Goal: Information Seeking & Learning: Learn about a topic

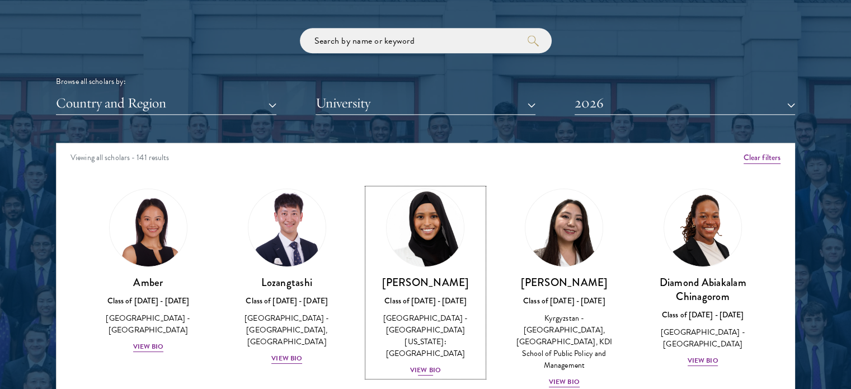
click at [427, 365] on div "View Bio" at bounding box center [425, 370] width 31 height 11
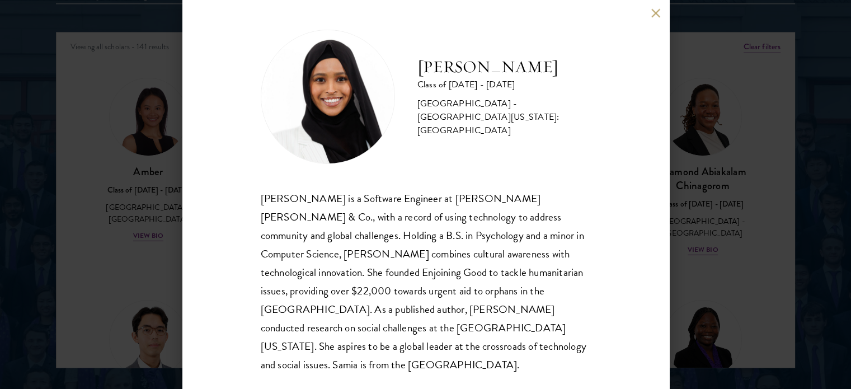
scroll to position [1454, 0]
click at [784, 150] on div "[PERSON_NAME] Class of [DATE] - [DATE] [GEOGRAPHIC_DATA] - [GEOGRAPHIC_DATA][US…" at bounding box center [425, 194] width 851 height 389
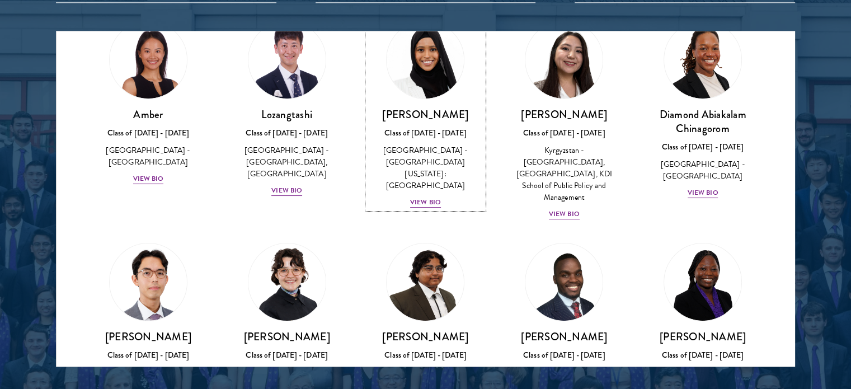
scroll to position [168, 0]
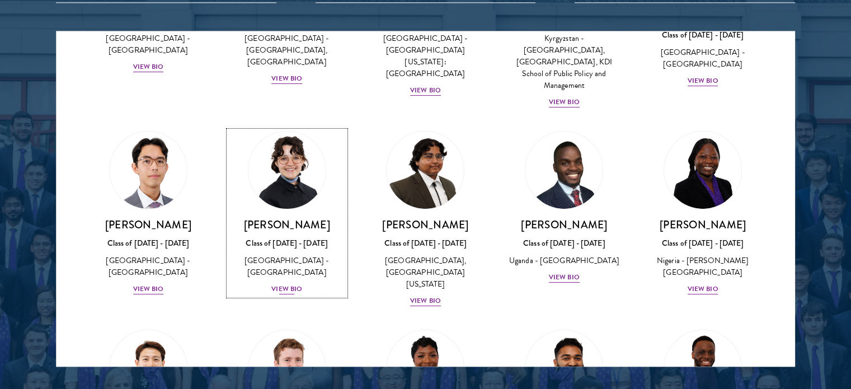
click at [292, 284] on div "View Bio" at bounding box center [286, 289] width 31 height 11
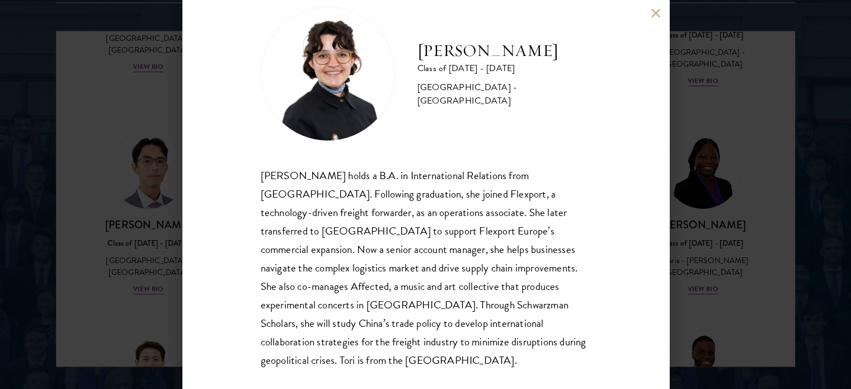
scroll to position [40, 0]
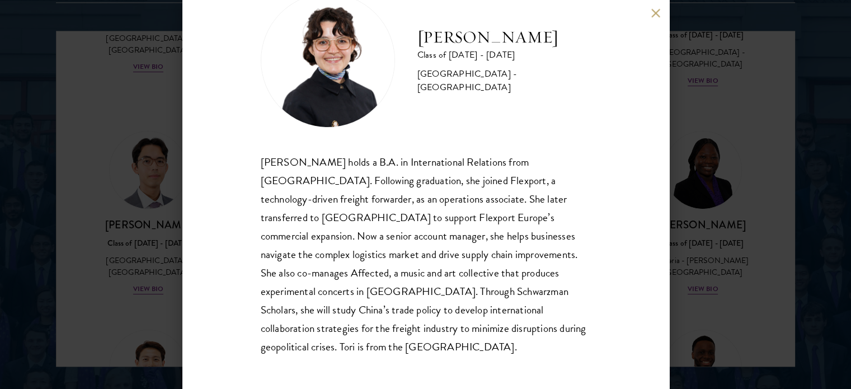
click at [727, 262] on div "[PERSON_NAME] Class of [DATE] - [DATE] [GEOGRAPHIC_DATA] - [GEOGRAPHIC_DATA] [P…" at bounding box center [425, 194] width 851 height 389
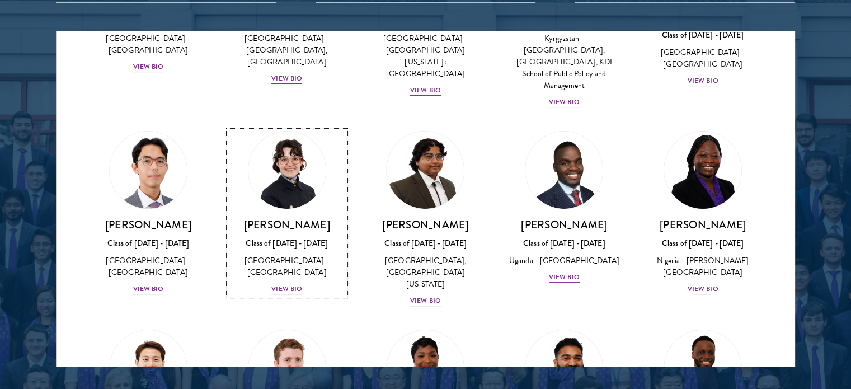
scroll to position [85, 0]
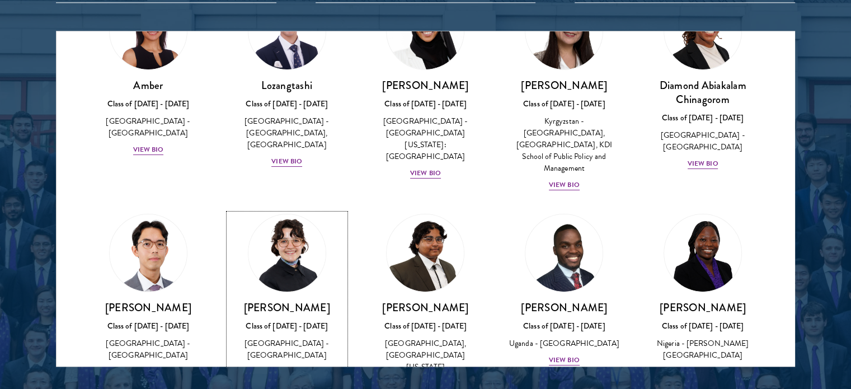
click at [294, 366] on div "View Bio" at bounding box center [286, 371] width 31 height 11
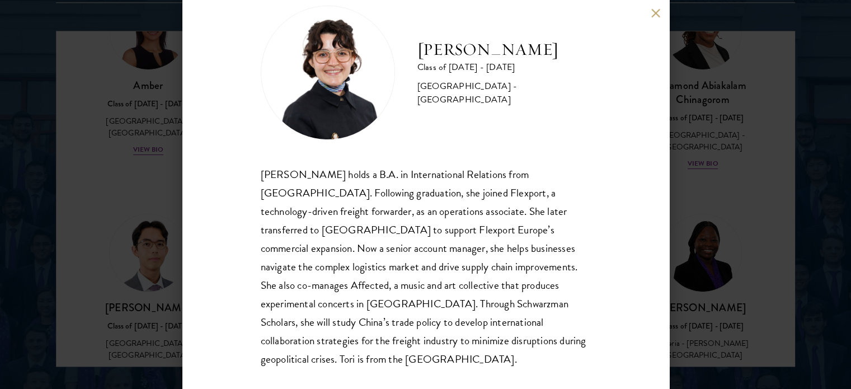
scroll to position [40, 0]
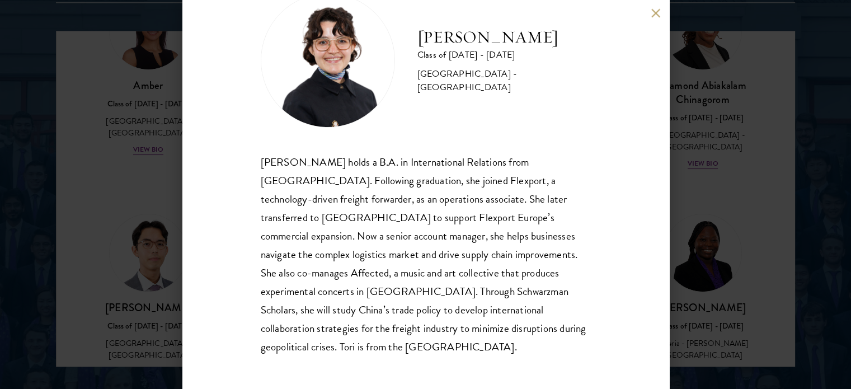
click at [708, 275] on div "[PERSON_NAME] Class of [DATE] - [DATE] [GEOGRAPHIC_DATA] - [GEOGRAPHIC_DATA] [P…" at bounding box center [425, 194] width 851 height 389
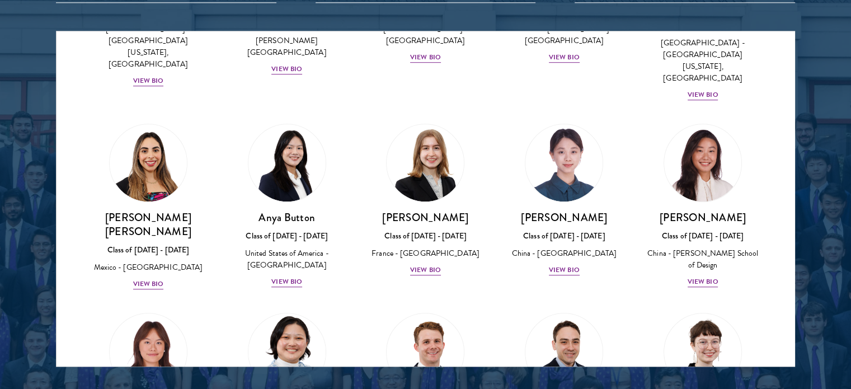
scroll to position [868, 0]
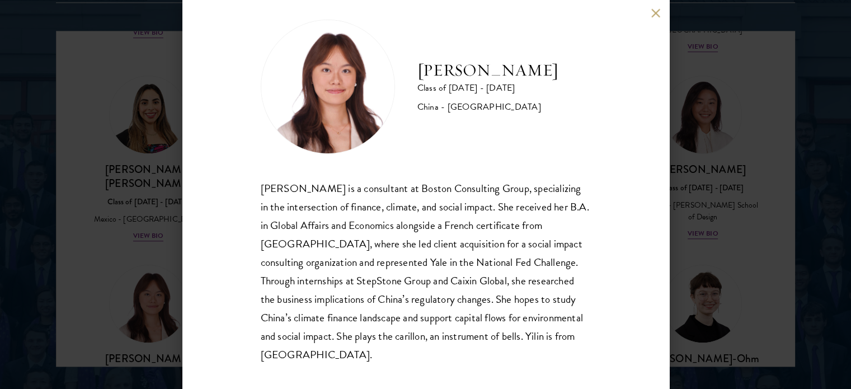
scroll to position [22, 0]
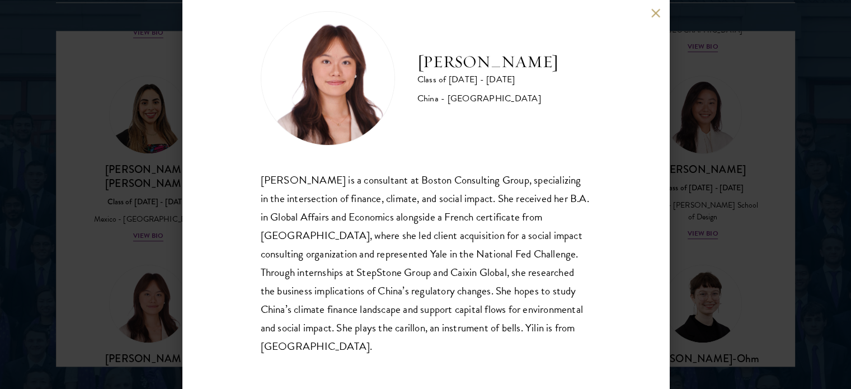
click at [707, 204] on div "[PERSON_NAME] Class of [DATE] - [DATE] [GEOGRAPHIC_DATA] - [GEOGRAPHIC_DATA] [P…" at bounding box center [425, 194] width 851 height 389
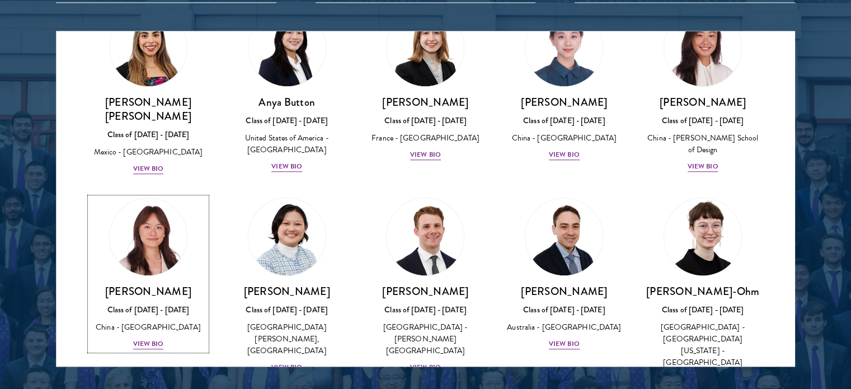
scroll to position [991, 0]
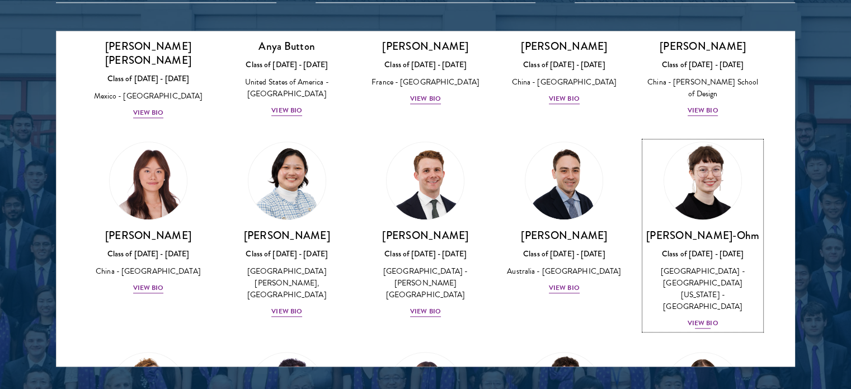
click at [701, 318] on div "View Bio" at bounding box center [702, 323] width 31 height 11
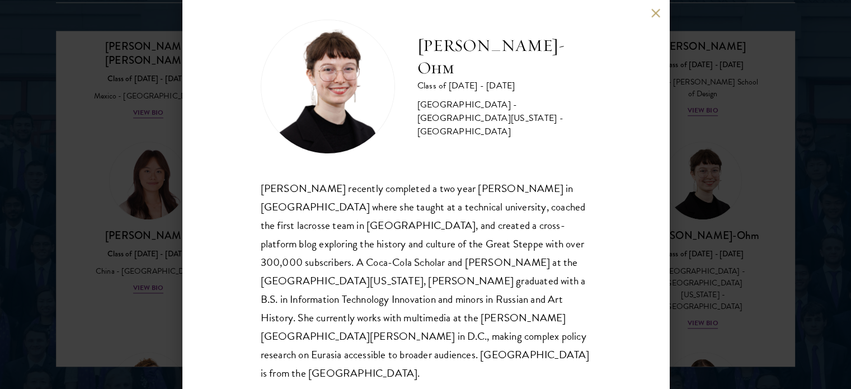
scroll to position [22, 0]
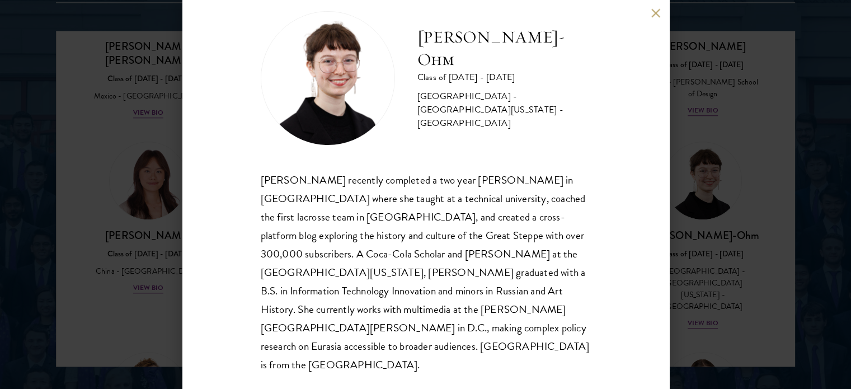
click at [717, 220] on div "[PERSON_NAME]-Ohm Class of [DATE] - [DATE] [GEOGRAPHIC_DATA] - [GEOGRAPHIC_DATA…" at bounding box center [425, 194] width 851 height 389
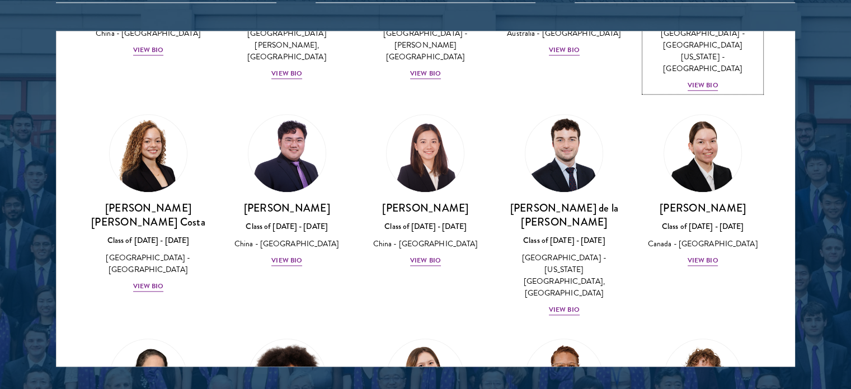
scroll to position [1382, 0]
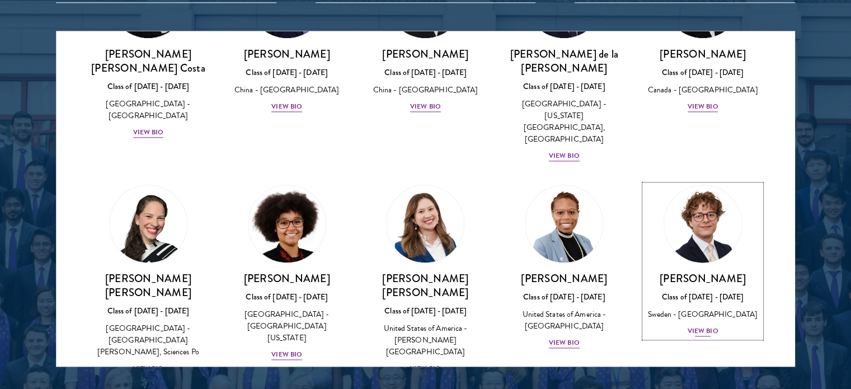
click at [698, 325] on div "View Bio" at bounding box center [702, 330] width 31 height 11
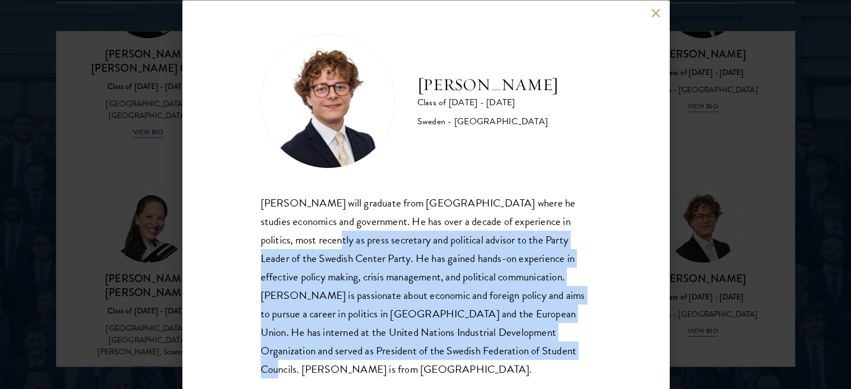
drag, startPoint x: 302, startPoint y: 242, endPoint x: 646, endPoint y: 325, distance: 353.8
click at [626, 341] on div "[PERSON_NAME] Class of [DATE] - [DATE] [GEOGRAPHIC_DATA] - [GEOGRAPHIC_DATA] [P…" at bounding box center [425, 194] width 486 height 389
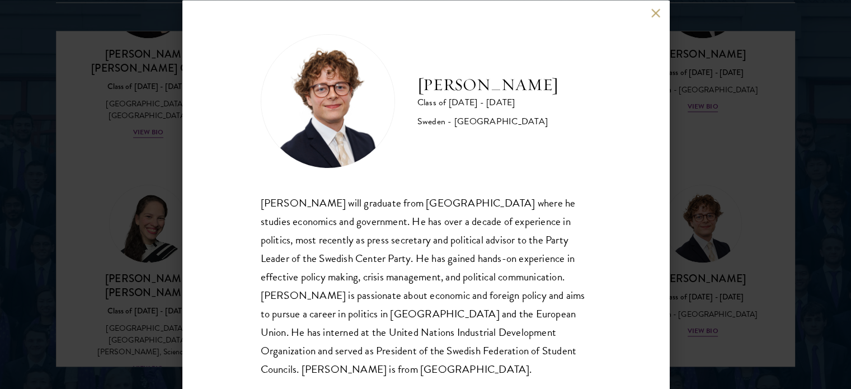
click at [720, 263] on div "[PERSON_NAME] Class of [DATE] - [DATE] [GEOGRAPHIC_DATA] - [GEOGRAPHIC_DATA] [P…" at bounding box center [425, 194] width 851 height 389
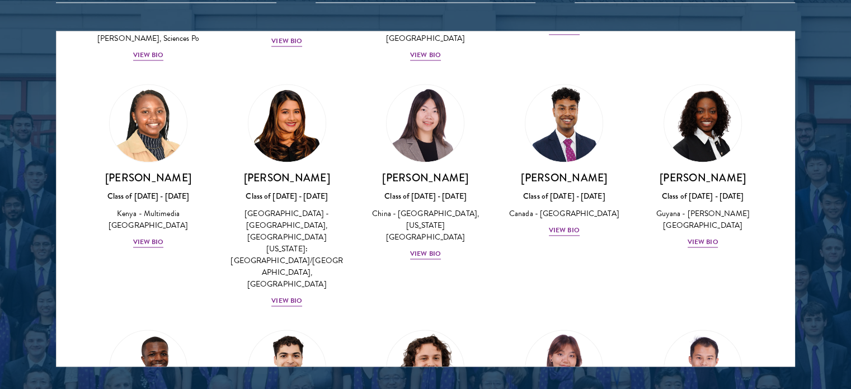
scroll to position [1702, 0]
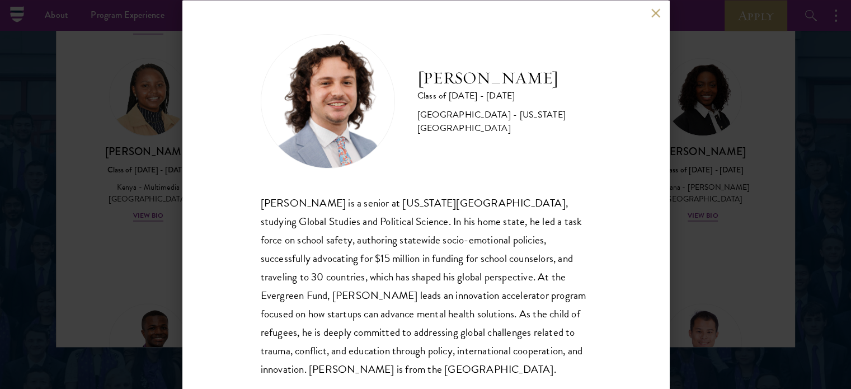
scroll to position [1454, 0]
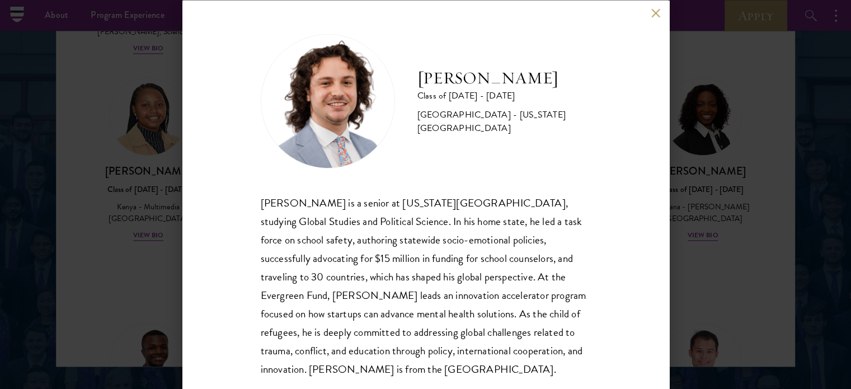
click at [727, 264] on div "[PERSON_NAME] Class of [DATE] - [DATE] [GEOGRAPHIC_DATA] - [US_STATE][GEOGRAPHI…" at bounding box center [425, 194] width 851 height 389
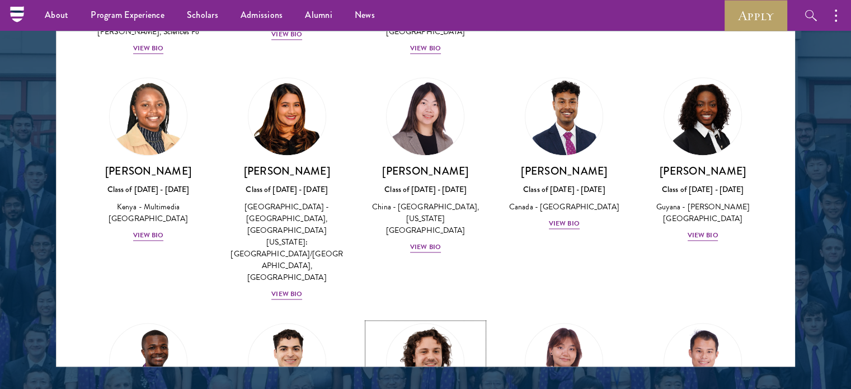
scroll to position [1725, 0]
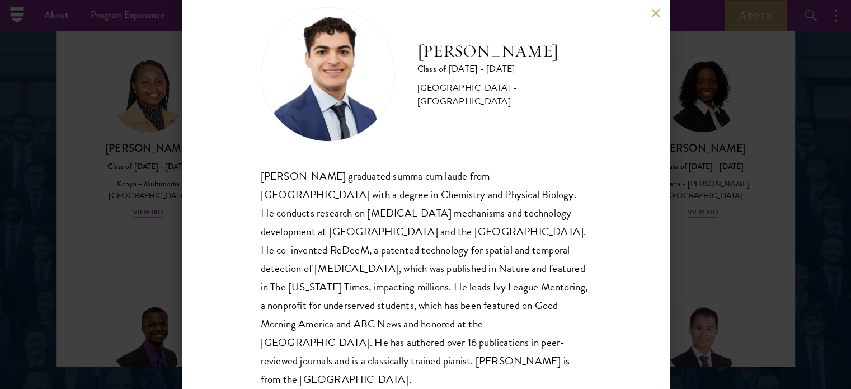
scroll to position [40, 0]
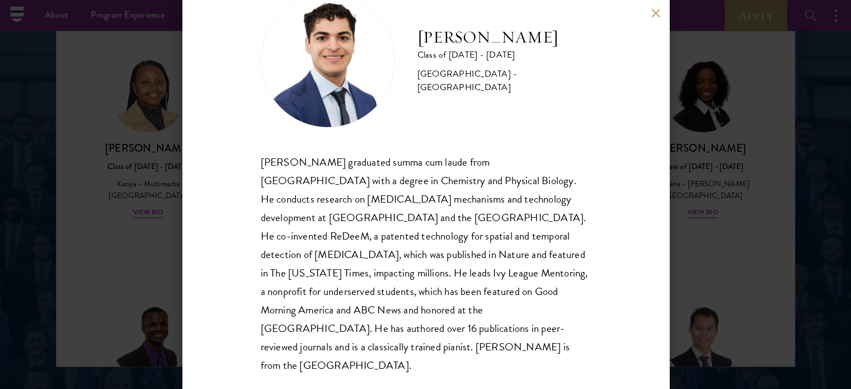
click at [769, 248] on div "[PERSON_NAME] Class of [DATE] - [DATE] [GEOGRAPHIC_DATA] - [GEOGRAPHIC_DATA] [P…" at bounding box center [425, 194] width 851 height 389
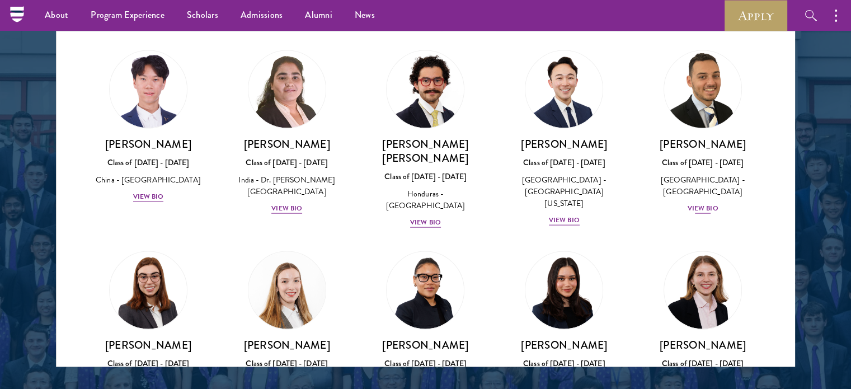
scroll to position [2452, 0]
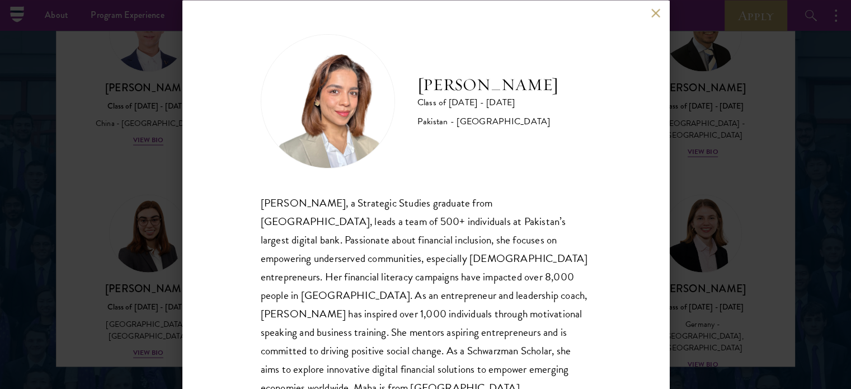
click at [691, 219] on div "[PERSON_NAME] Class of [DATE] - [DATE] Pakistan - [GEOGRAPHIC_DATA] [PERSON_NAM…" at bounding box center [425, 194] width 851 height 389
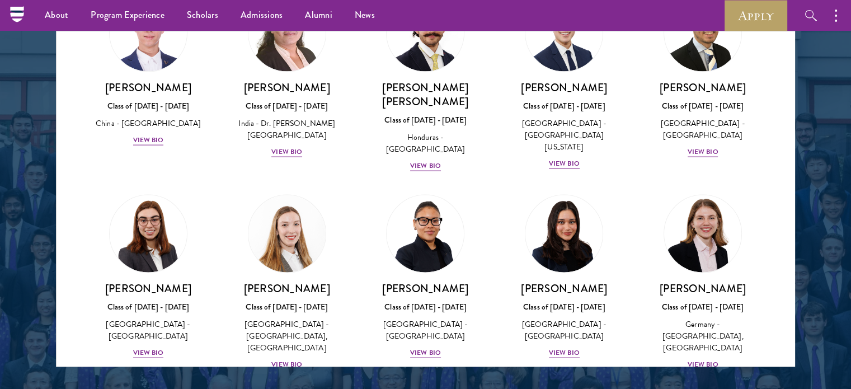
scroll to position [2496, 0]
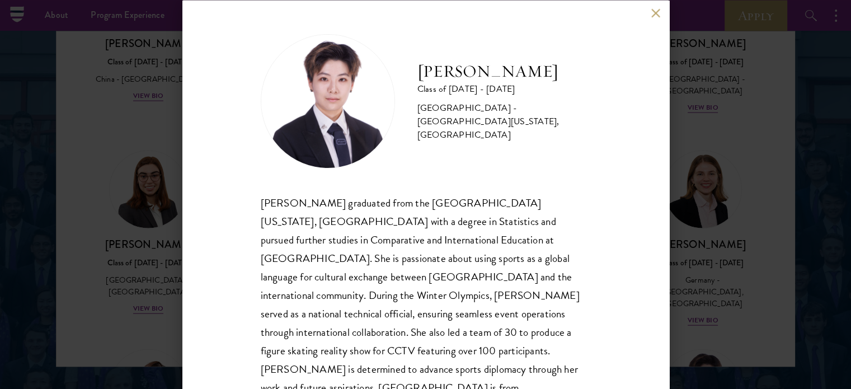
scroll to position [22, 0]
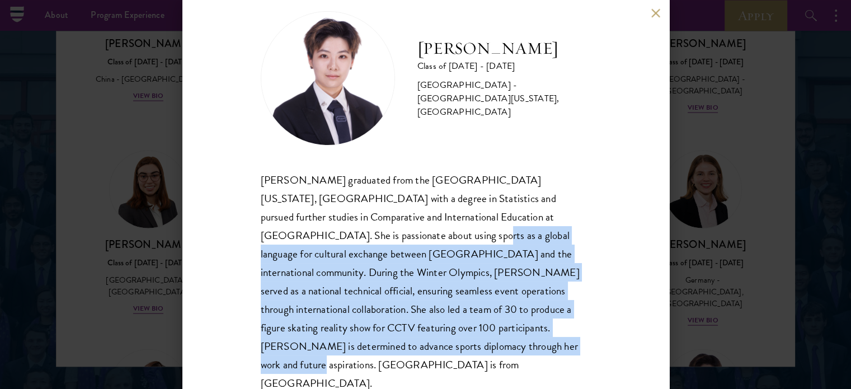
drag, startPoint x: 497, startPoint y: 249, endPoint x: 476, endPoint y: 345, distance: 98.5
click at [476, 345] on div "[PERSON_NAME] graduated from the [GEOGRAPHIC_DATA][US_STATE], [GEOGRAPHIC_DATA]…" at bounding box center [426, 282] width 330 height 222
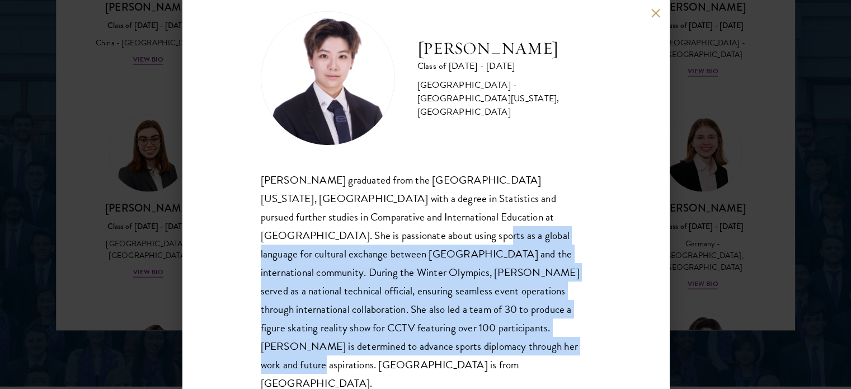
scroll to position [1510, 0]
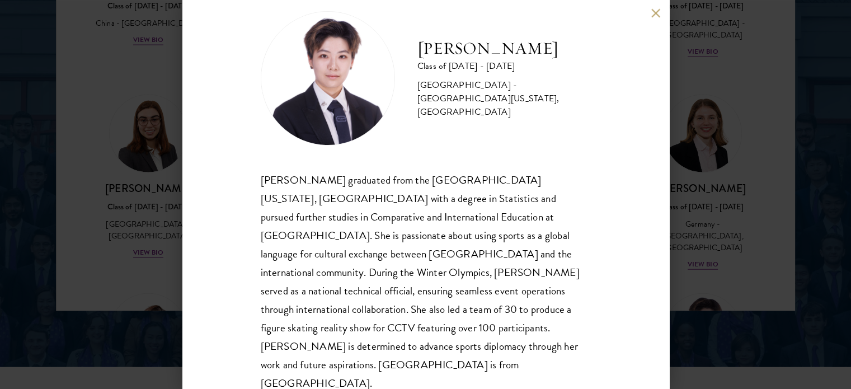
click at [752, 241] on div "[PERSON_NAME] Class of [DATE] - [DATE] [GEOGRAPHIC_DATA] - [GEOGRAPHIC_DATA][US…" at bounding box center [425, 194] width 851 height 389
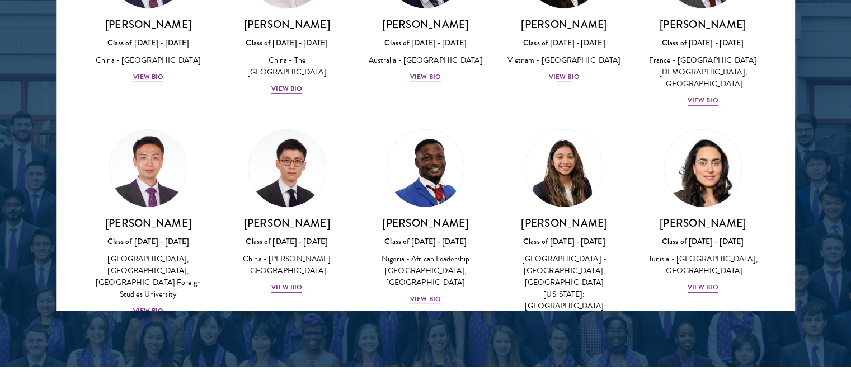
scroll to position [3391, 0]
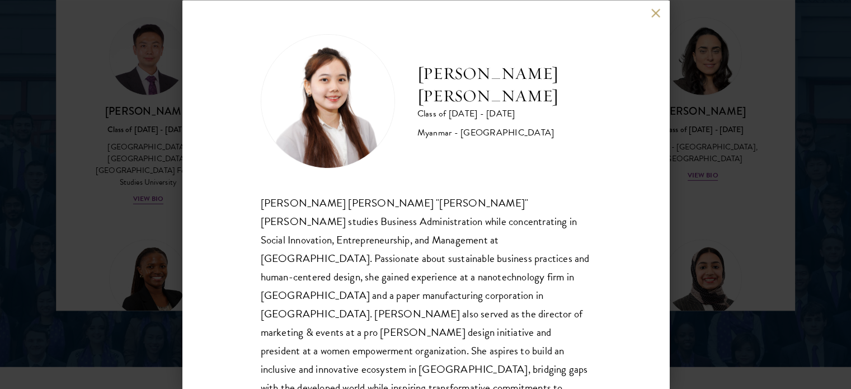
click at [727, 204] on div "[PERSON_NAME] [PERSON_NAME] Class of [DATE] - [DATE] [GEOGRAPHIC_DATA] - [GEOGR…" at bounding box center [425, 194] width 851 height 389
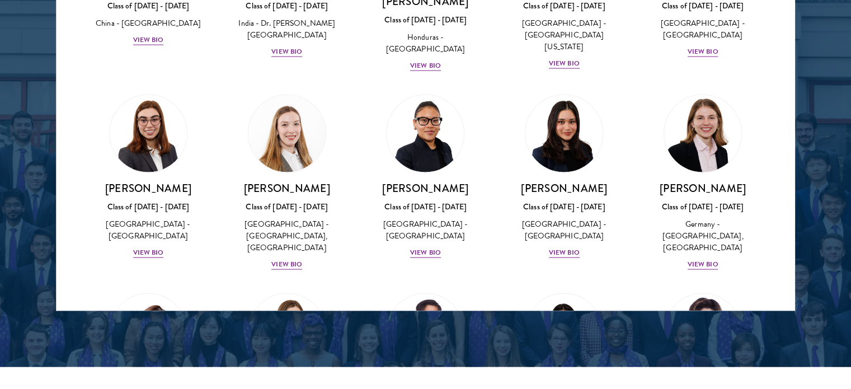
scroll to position [3436, 0]
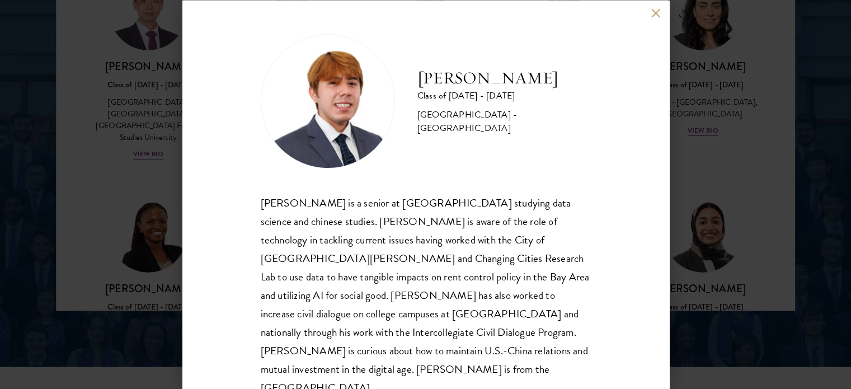
click at [751, 178] on div "[PERSON_NAME] Class of [DATE] - [DATE] [GEOGRAPHIC_DATA] - [GEOGRAPHIC_DATA] [P…" at bounding box center [425, 194] width 851 height 389
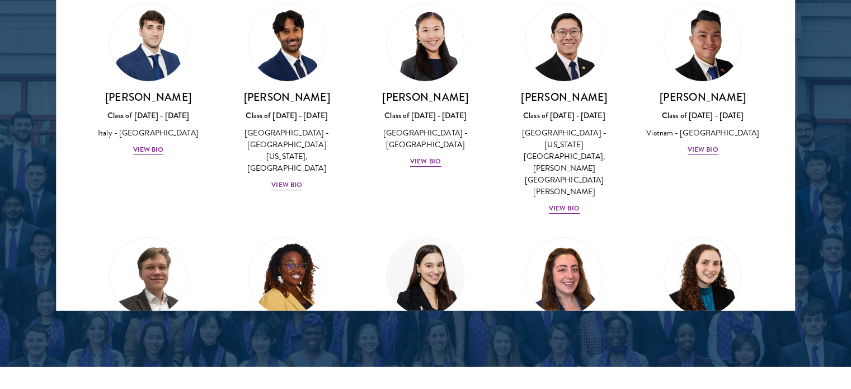
scroll to position [4205, 0]
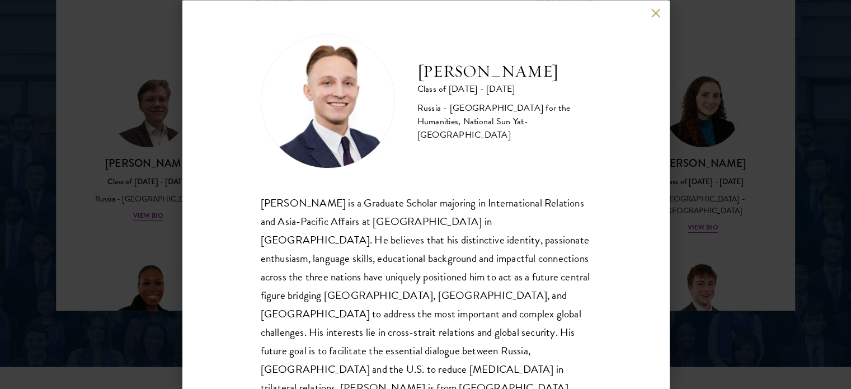
scroll to position [22, 0]
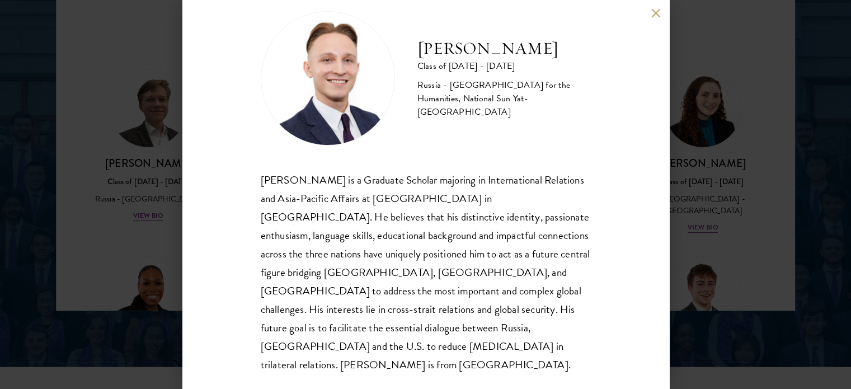
click at [725, 73] on div "[PERSON_NAME] Class of [DATE] - [DATE] [GEOGRAPHIC_DATA] - [GEOGRAPHIC_DATA] fo…" at bounding box center [425, 194] width 851 height 389
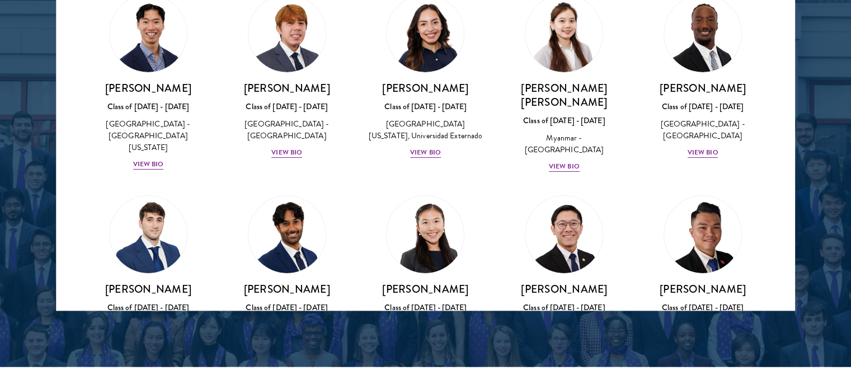
scroll to position [3826, 0]
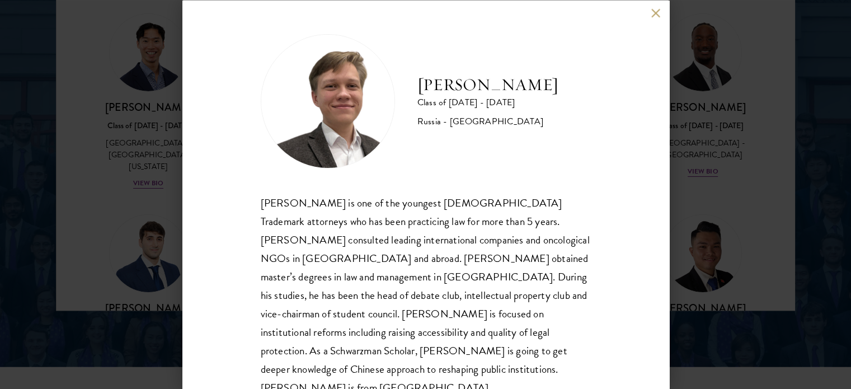
scroll to position [22, 0]
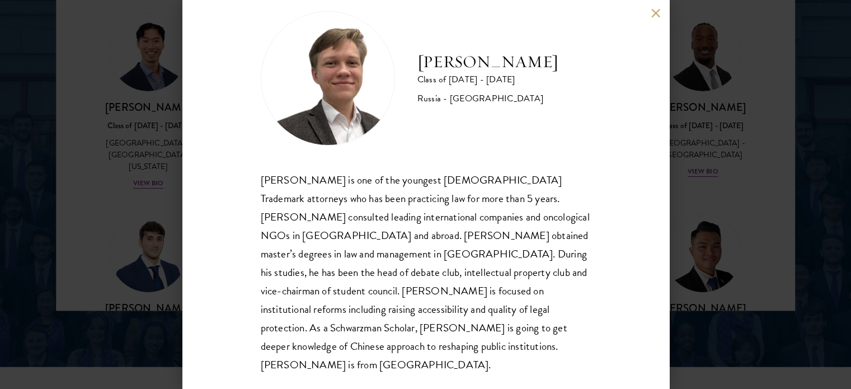
click at [729, 187] on div "[PERSON_NAME] Class of [DATE] - [DATE] [GEOGRAPHIC_DATA] - [GEOGRAPHIC_DATA] [P…" at bounding box center [425, 194] width 851 height 389
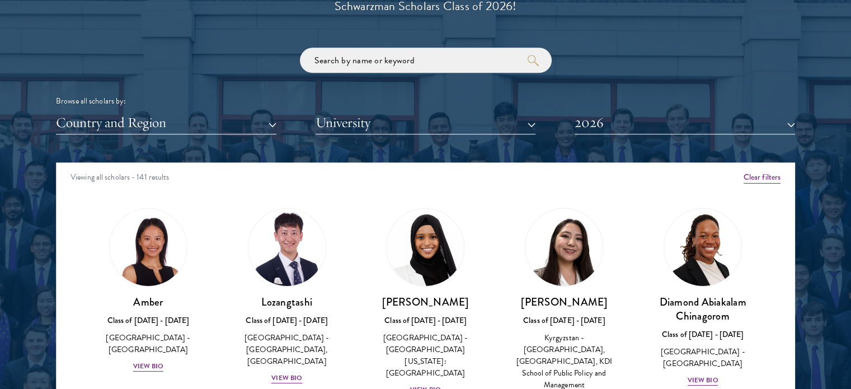
scroll to position [1342, 0]
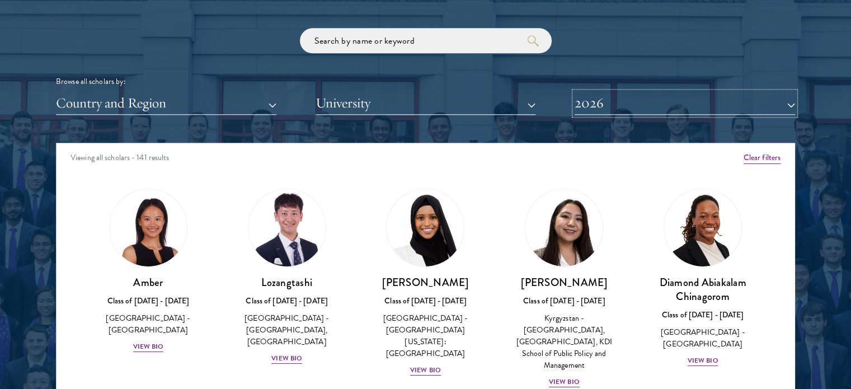
click at [765, 95] on button "2026" at bounding box center [684, 103] width 220 height 23
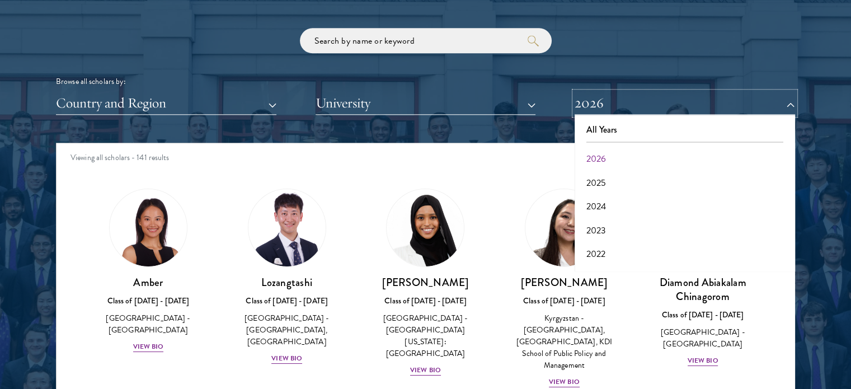
click at [765, 95] on button "2026" at bounding box center [684, 103] width 220 height 23
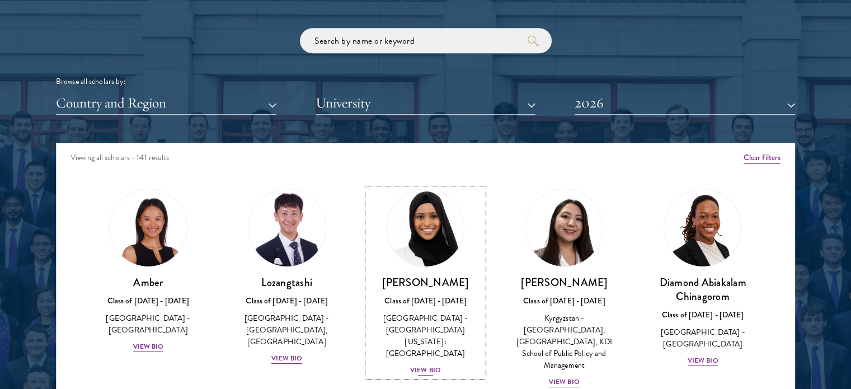
click at [427, 235] on img at bounding box center [425, 227] width 85 height 85
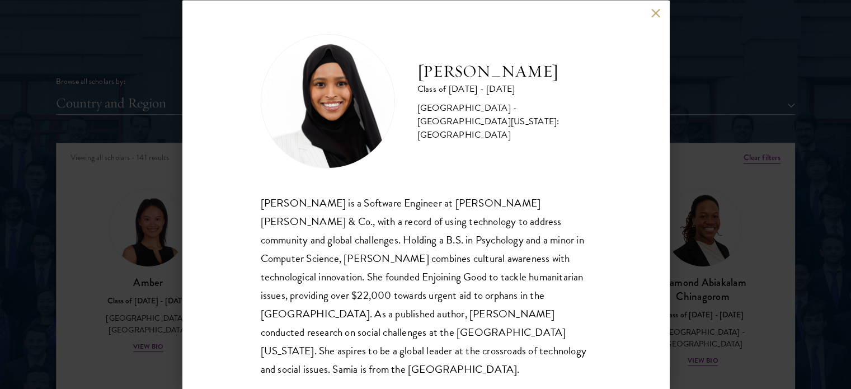
click at [741, 259] on div "[PERSON_NAME] Class of [DATE] - [DATE] [GEOGRAPHIC_DATA] - [GEOGRAPHIC_DATA][US…" at bounding box center [425, 194] width 851 height 389
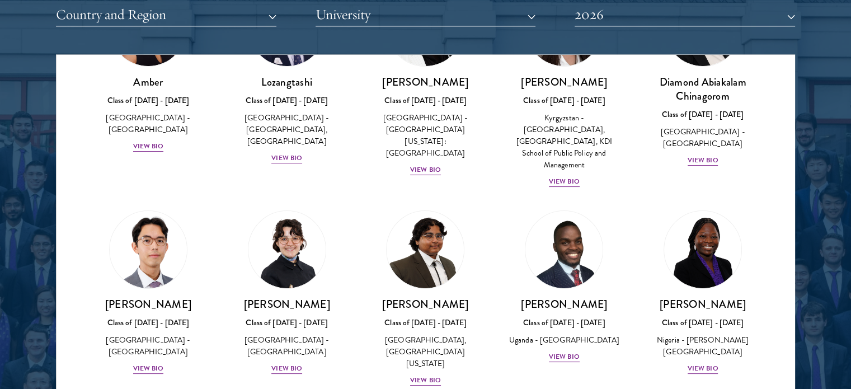
scroll to position [56, 0]
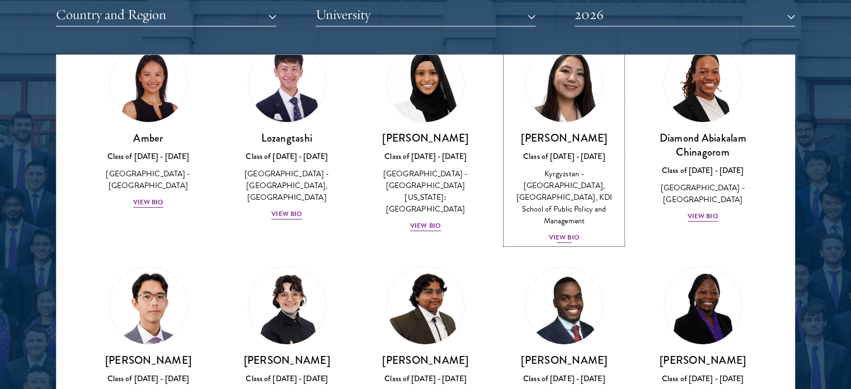
click at [572, 138] on h3 "[PERSON_NAME]" at bounding box center [564, 138] width 116 height 14
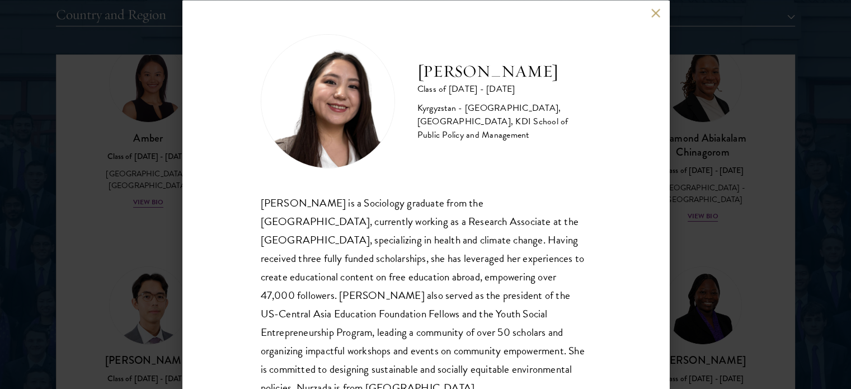
scroll to position [40, 0]
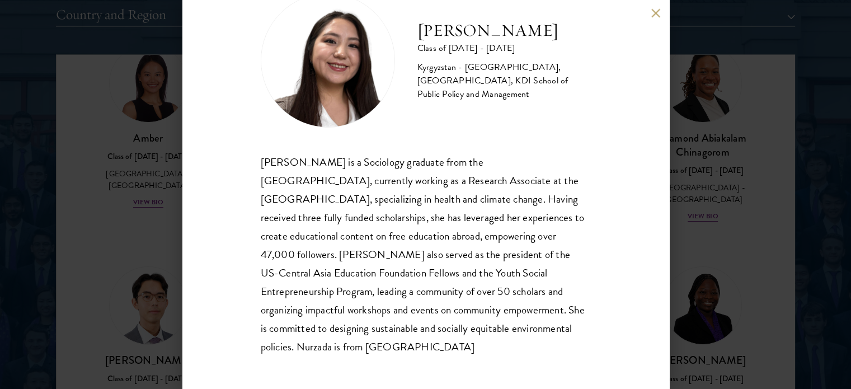
click at [758, 223] on div "Nurzada Abdivalieva Class of [DATE] - [DATE] [GEOGRAPHIC_DATA] - [GEOGRAPHIC_DA…" at bounding box center [425, 194] width 851 height 389
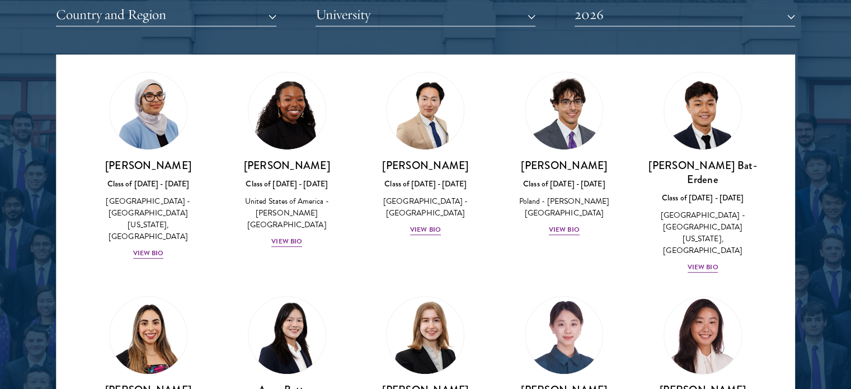
scroll to position [727, 0]
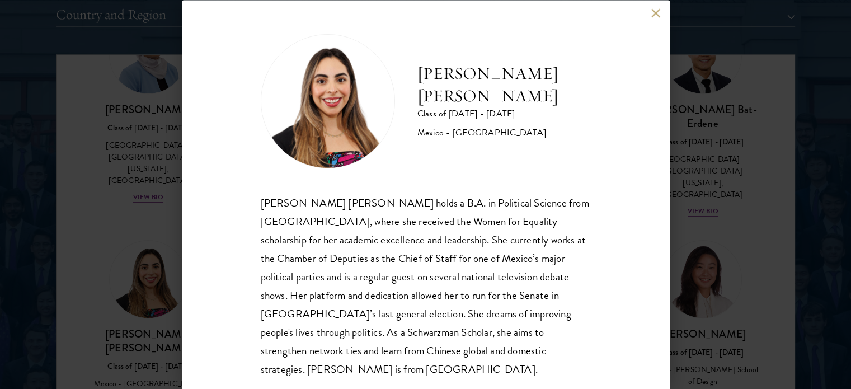
scroll to position [22, 0]
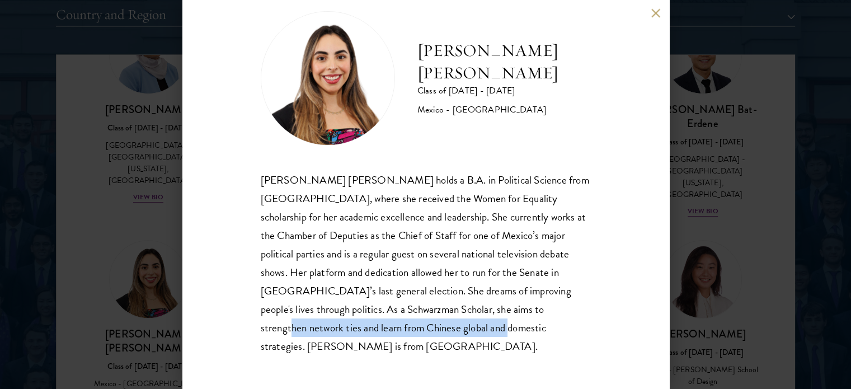
drag, startPoint x: 272, startPoint y: 332, endPoint x: 527, endPoint y: 327, distance: 254.5
click at [515, 327] on div "[PERSON_NAME] [PERSON_NAME] holds a B.A. in Political Science from [GEOGRAPHIC_…" at bounding box center [426, 263] width 330 height 185
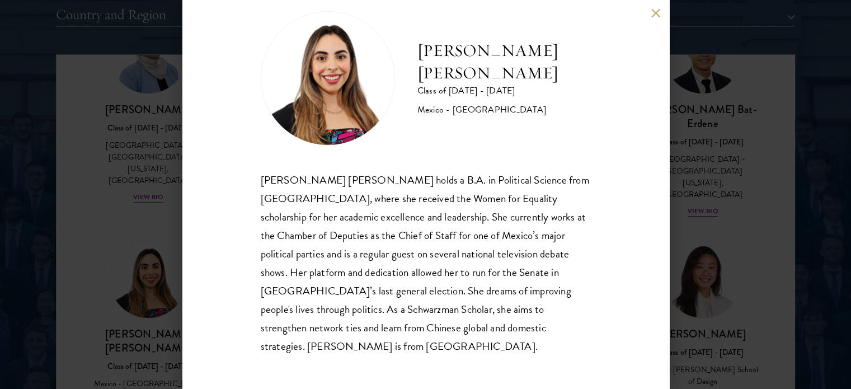
click at [560, 328] on div "[PERSON_NAME] [PERSON_NAME] holds a B.A. in Political Science from [GEOGRAPHIC_…" at bounding box center [426, 263] width 330 height 185
click at [776, 226] on div "[PERSON_NAME] [PERSON_NAME] Class of [DATE] - [DATE] [GEOGRAPHIC_DATA] - [GEOGR…" at bounding box center [425, 194] width 851 height 389
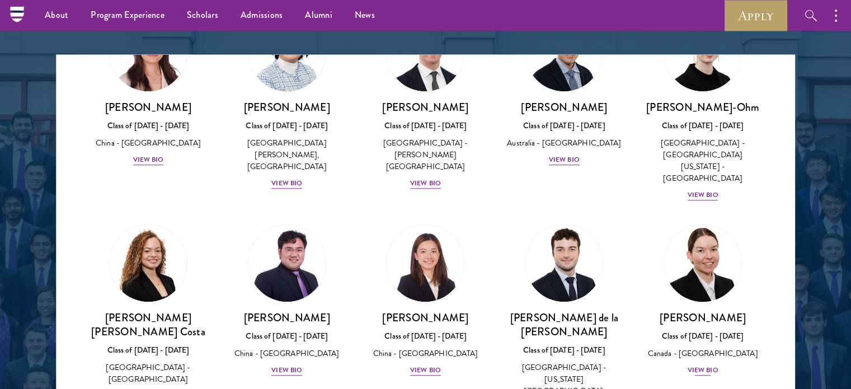
scroll to position [1310, 0]
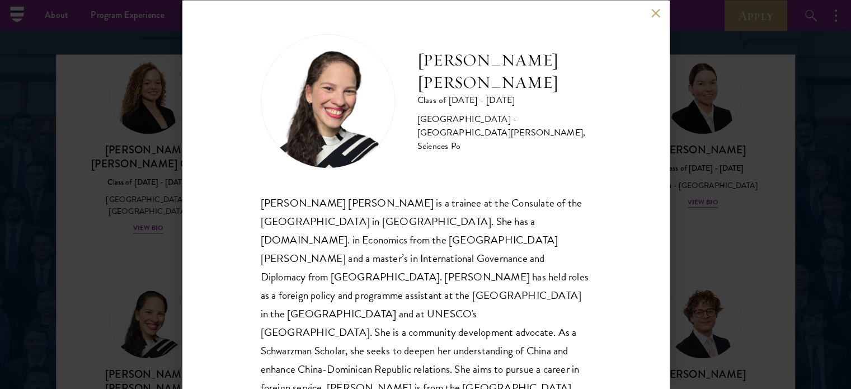
scroll to position [22, 0]
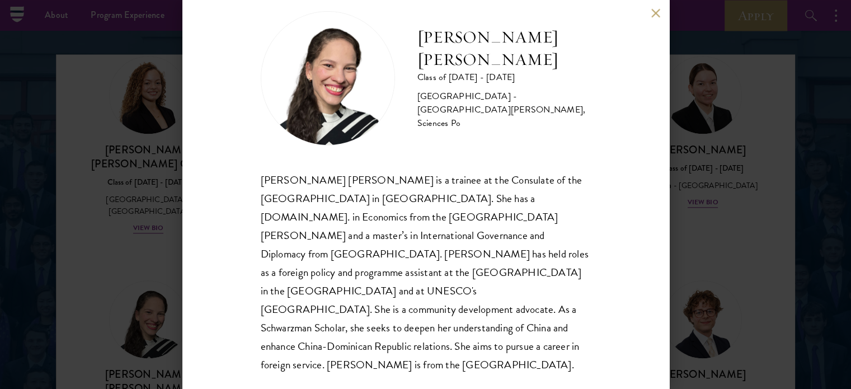
click at [754, 215] on div "[PERSON_NAME] [PERSON_NAME] Class of [DATE] - [DATE] [GEOGRAPHIC_DATA] - [GEOGR…" at bounding box center [425, 194] width 851 height 389
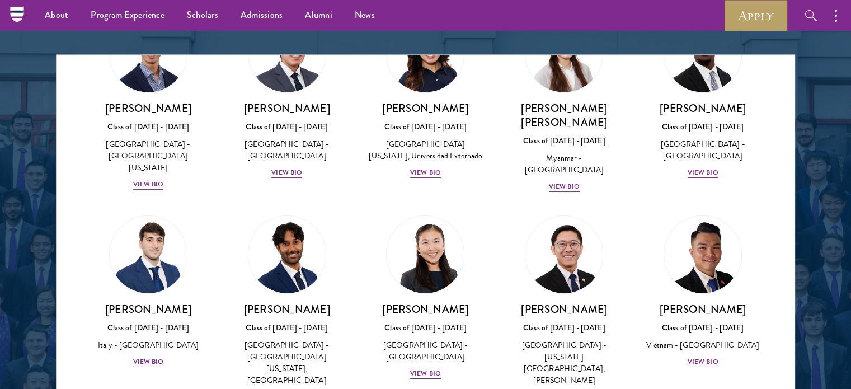
scroll to position [3994, 0]
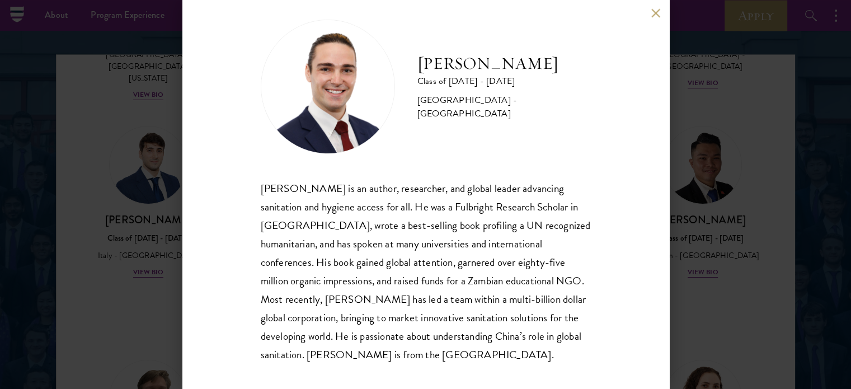
scroll to position [22, 0]
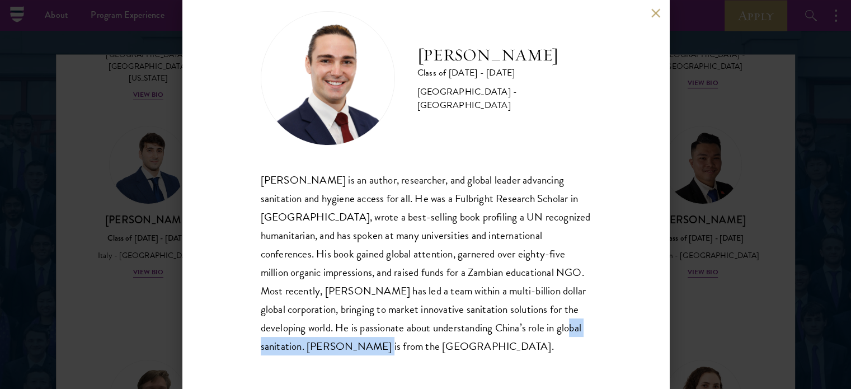
drag, startPoint x: 355, startPoint y: 348, endPoint x: 465, endPoint y: 347, distance: 110.7
click at [465, 347] on div "[PERSON_NAME] is an author, researcher, and global leader advancing sanitation …" at bounding box center [426, 263] width 330 height 185
click at [708, 303] on div "[PERSON_NAME] Class of [DATE] - [DATE] [GEOGRAPHIC_DATA] - [GEOGRAPHIC_DATA] [P…" at bounding box center [425, 194] width 851 height 389
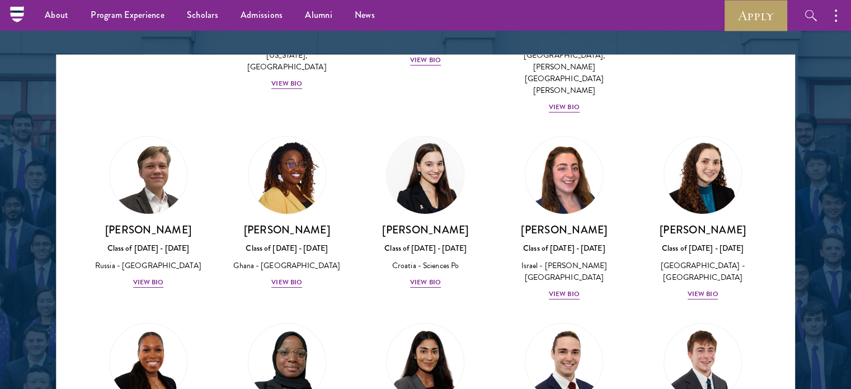
scroll to position [4274, 0]
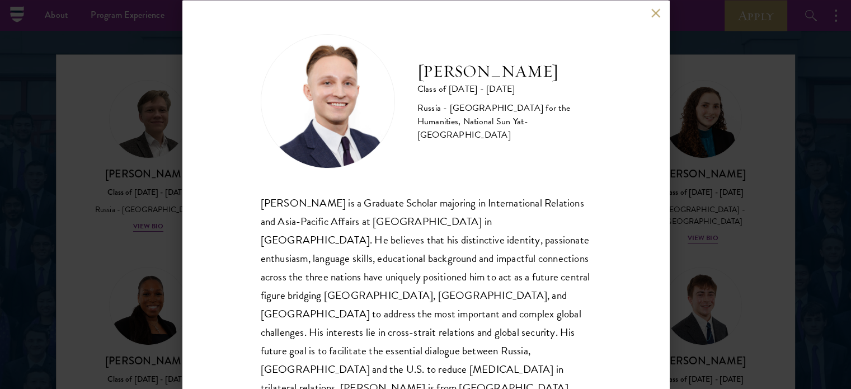
click at [654, 15] on button at bounding box center [656, 13] width 10 height 10
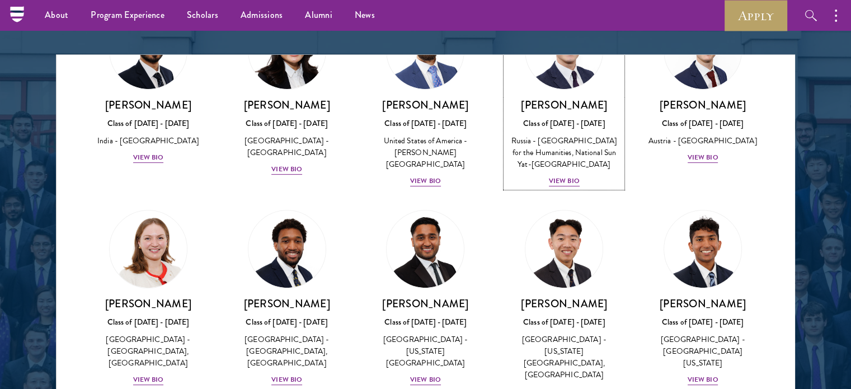
scroll to position [4721, 0]
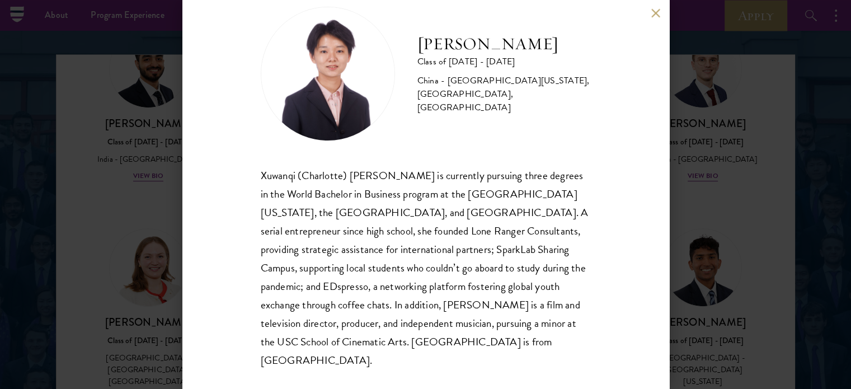
scroll to position [40, 0]
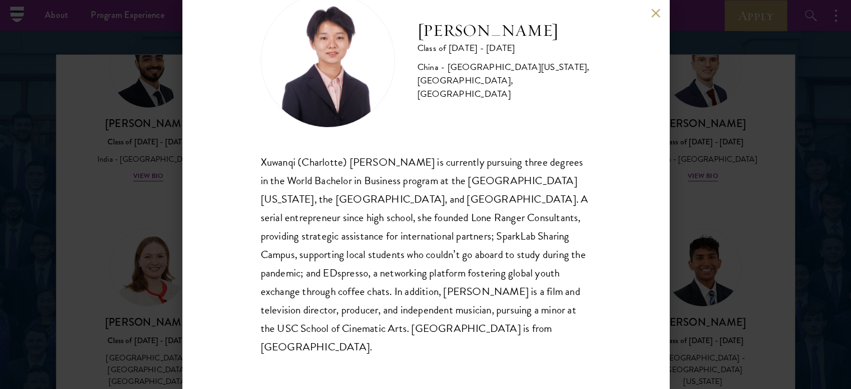
click at [734, 240] on div "[PERSON_NAME] Class of [DATE] - [DATE] [GEOGRAPHIC_DATA] - [GEOGRAPHIC_DATA][US…" at bounding box center [425, 194] width 851 height 389
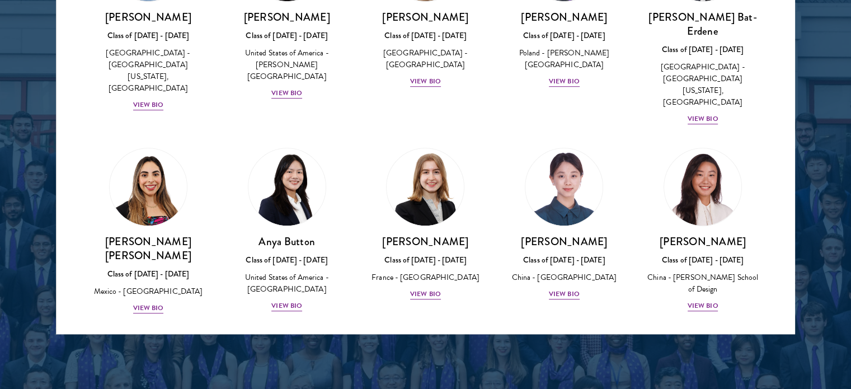
scroll to position [783, 0]
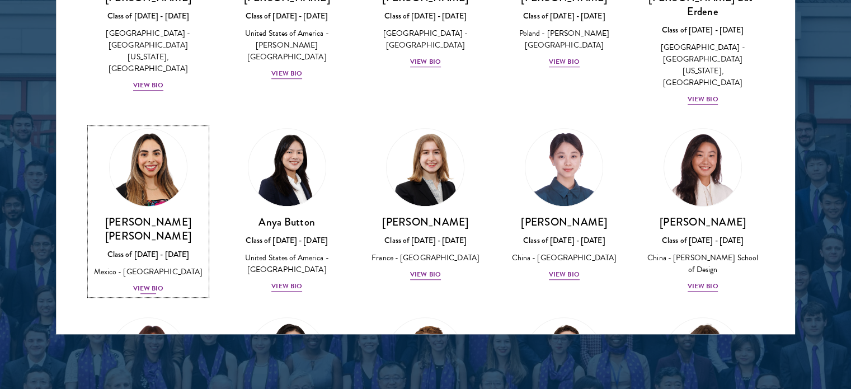
click at [133, 283] on div "View Bio" at bounding box center [148, 288] width 31 height 11
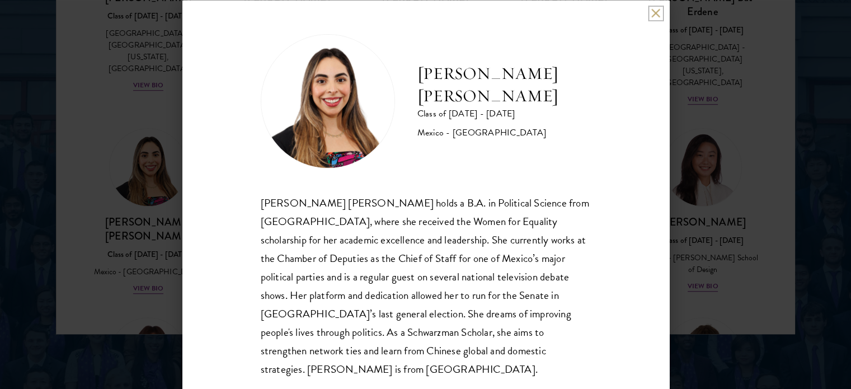
scroll to position [22, 0]
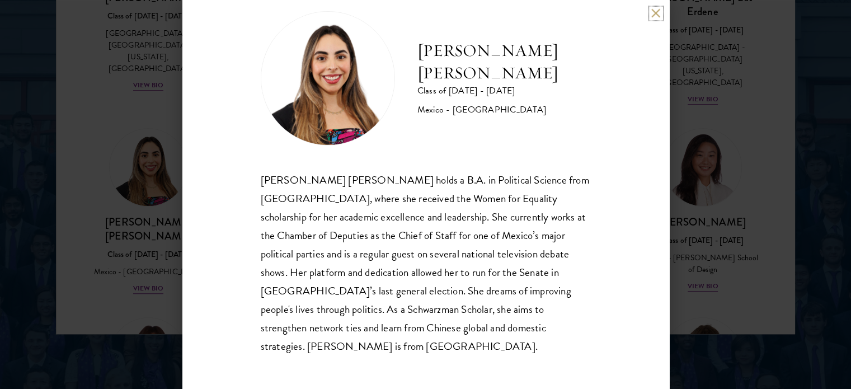
click at [659, 12] on button at bounding box center [656, 13] width 10 height 10
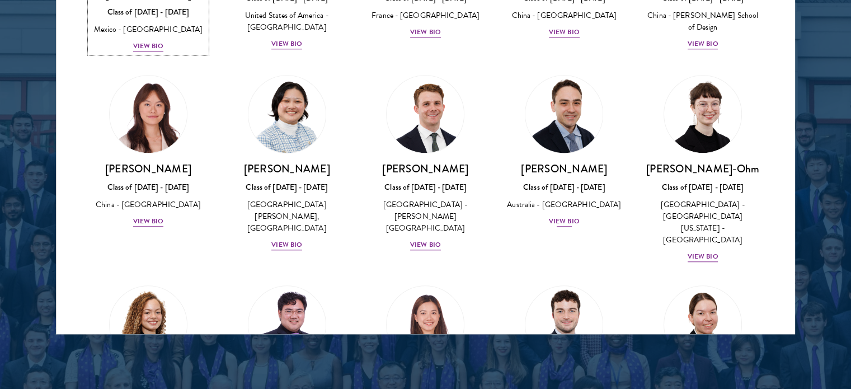
scroll to position [1062, 0]
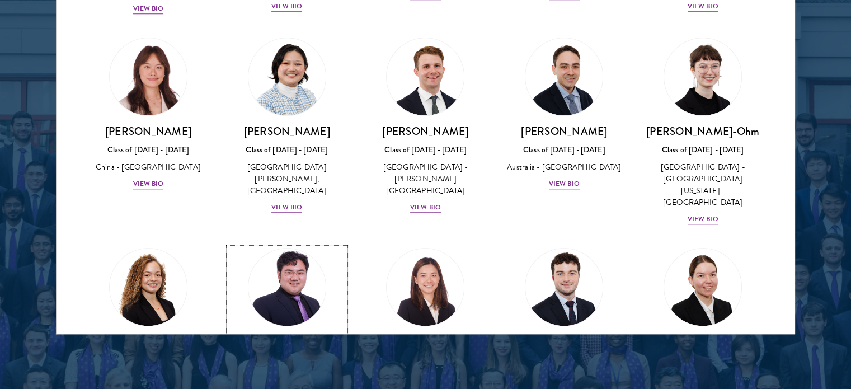
click at [279, 388] on div "View Bio" at bounding box center [286, 394] width 31 height 11
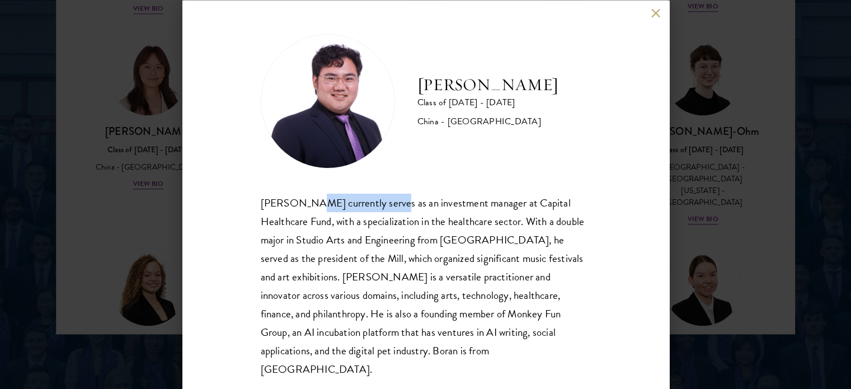
drag, startPoint x: 305, startPoint y: 205, endPoint x: 384, endPoint y: 199, distance: 78.5
click at [384, 199] on div "[PERSON_NAME] currently serves as an investment manager at Capital Healthcare F…" at bounding box center [426, 285] width 330 height 185
copy div "currently serves as"
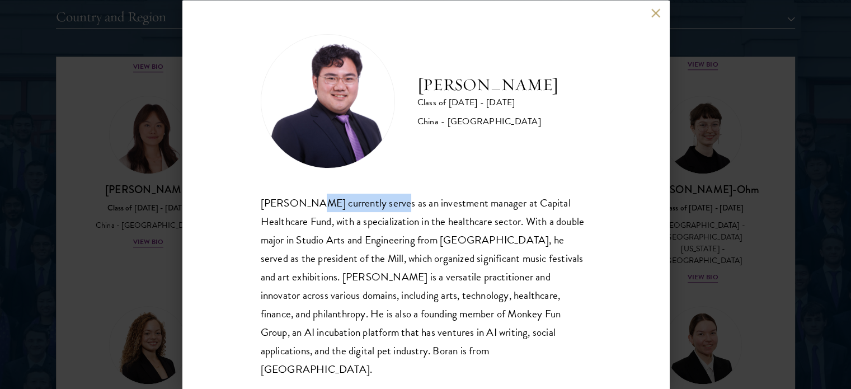
scroll to position [1430, 0]
click at [651, 17] on button at bounding box center [656, 13] width 10 height 10
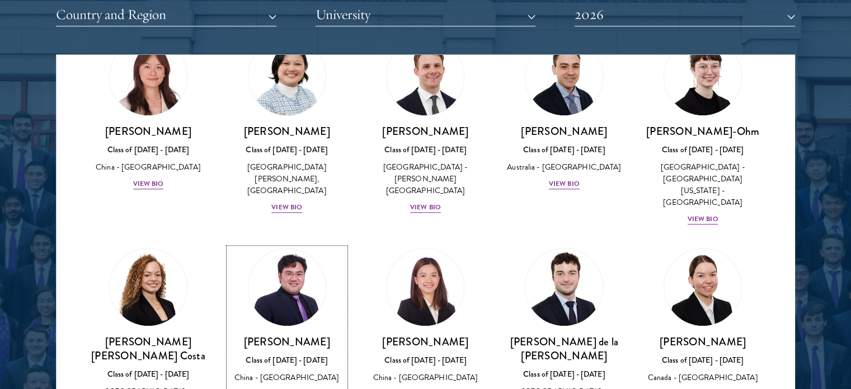
scroll to position [1174, 0]
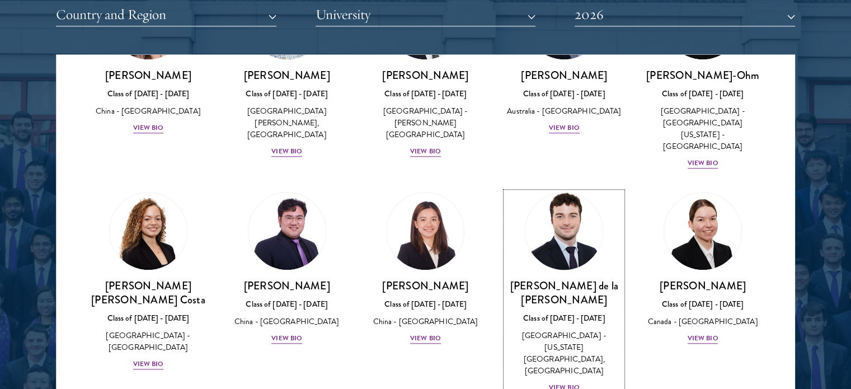
click at [573, 278] on div "[PERSON_NAME] de la [PERSON_NAME] Class of [DATE] - [DATE] [GEOGRAPHIC_DATA] - …" at bounding box center [564, 335] width 116 height 115
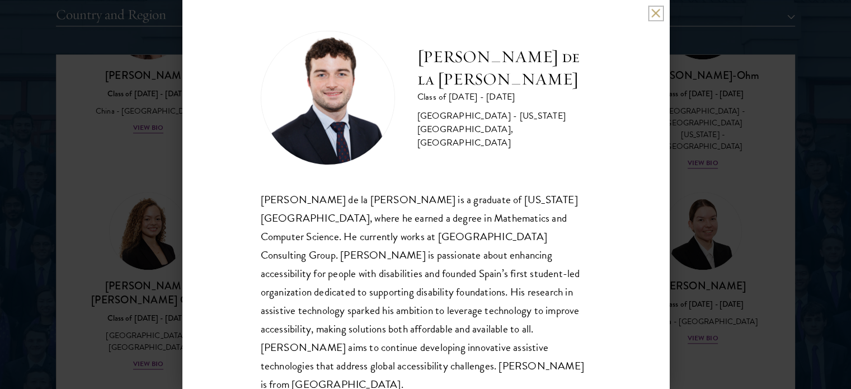
scroll to position [4, 0]
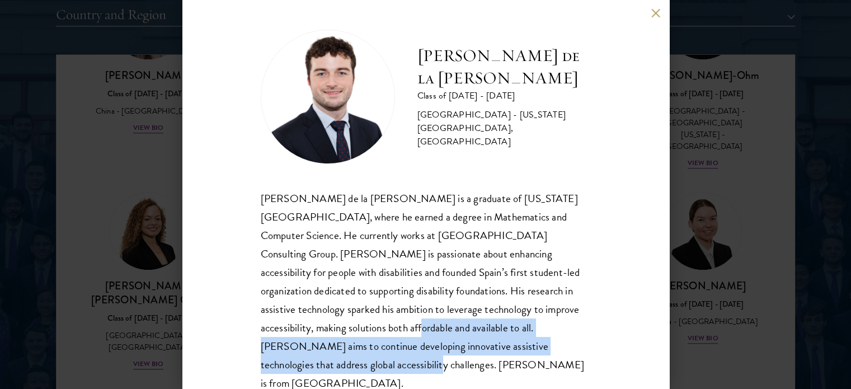
drag, startPoint x: 504, startPoint y: 345, endPoint x: 540, endPoint y: 306, distance: 52.6
click at [540, 306] on div "[PERSON_NAME] de la [PERSON_NAME] is a graduate of [US_STATE][GEOGRAPHIC_DATA],…" at bounding box center [426, 291] width 330 height 204
click at [655, 12] on button at bounding box center [656, 13] width 10 height 10
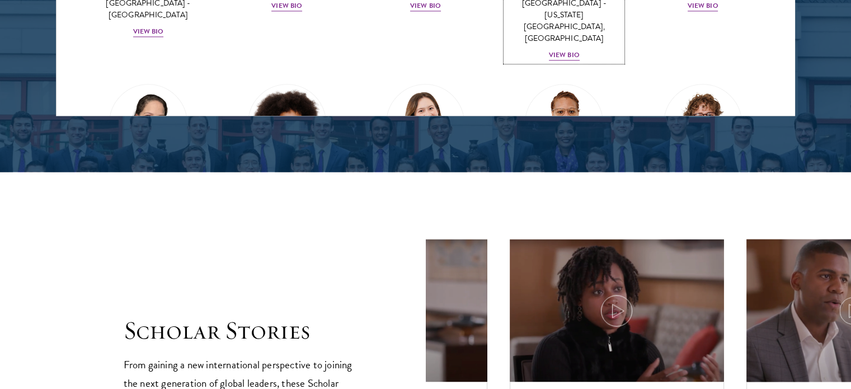
scroll to position [1710, 0]
